Goal: Task Accomplishment & Management: Use online tool/utility

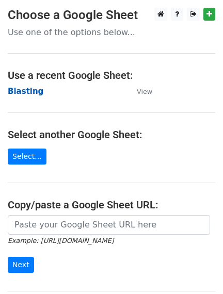
click at [30, 93] on strong "Blasting" at bounding box center [26, 91] width 36 height 9
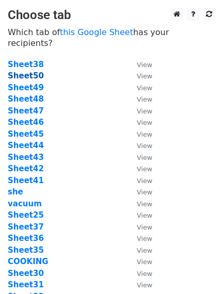
click at [31, 71] on strong "Sheet50" at bounding box center [26, 75] width 36 height 9
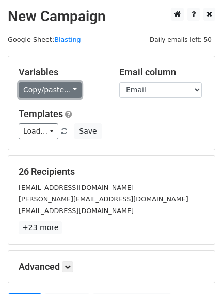
click at [41, 91] on link "Copy/paste..." at bounding box center [50, 90] width 63 height 16
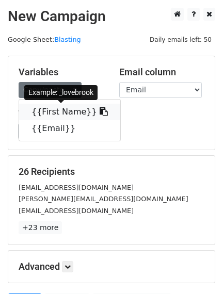
click at [62, 110] on link "{{First Name}}" at bounding box center [69, 112] width 101 height 17
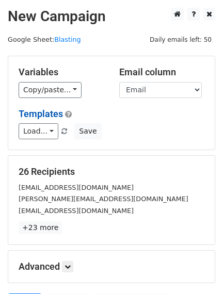
scroll to position [106, 0]
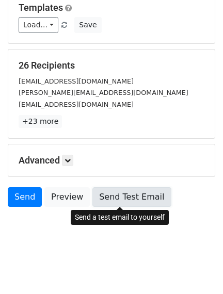
click at [111, 204] on link "Send Test Email" at bounding box center [131, 197] width 78 height 20
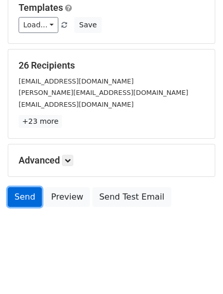
click at [27, 193] on link "Send" at bounding box center [25, 197] width 34 height 20
